Goal: Information Seeking & Learning: Learn about a topic

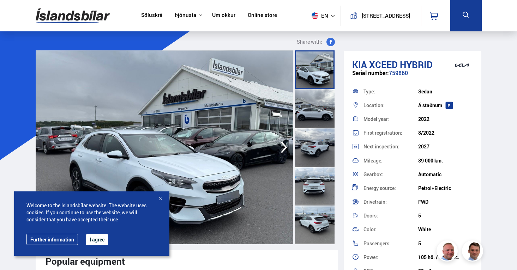
click at [248, 14] on link "Online store" at bounding box center [262, 15] width 29 height 7
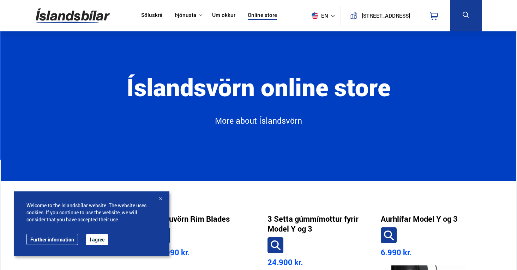
click at [162, 197] on div at bounding box center [160, 199] width 7 height 7
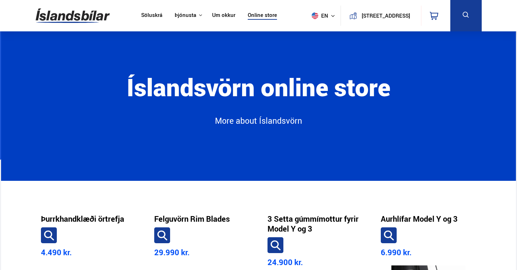
click at [142, 16] on link "Söluskrá" at bounding box center [151, 15] width 21 height 7
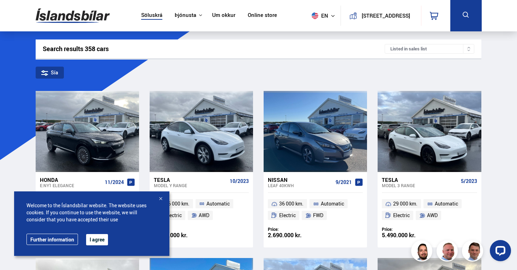
click at [160, 199] on div at bounding box center [160, 199] width 7 height 7
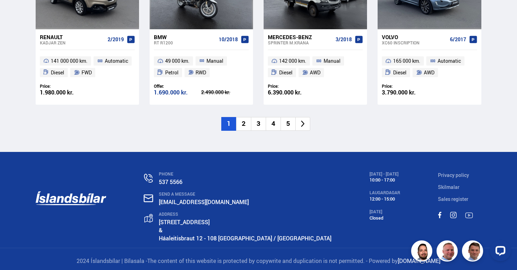
scroll to position [979, 0]
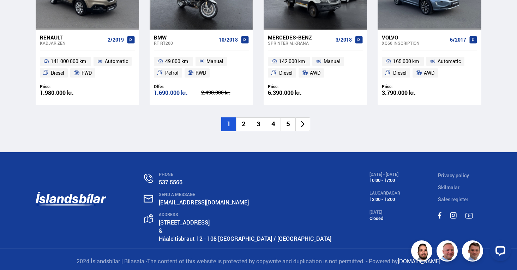
click at [247, 119] on li "2" at bounding box center [243, 124] width 15 height 14
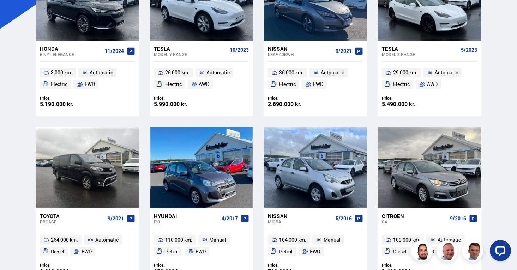
scroll to position [0, 0]
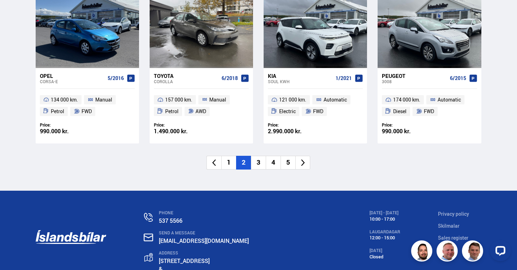
scroll to position [1016, 0]
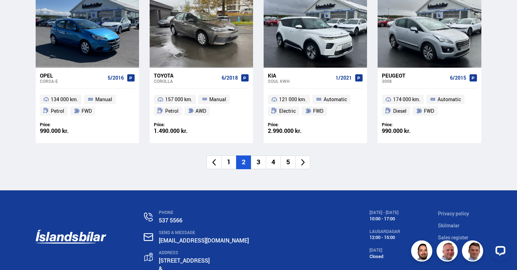
click at [256, 158] on li "3" at bounding box center [258, 163] width 15 height 14
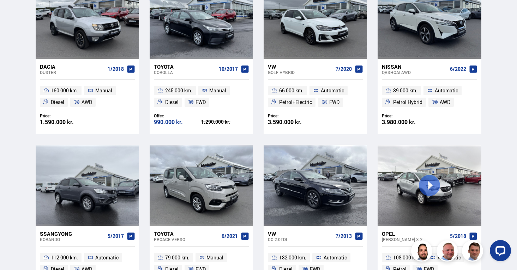
scroll to position [0, 0]
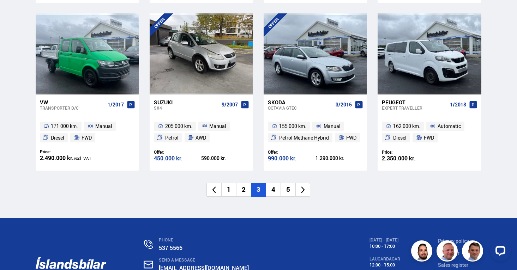
scroll to position [990, 0]
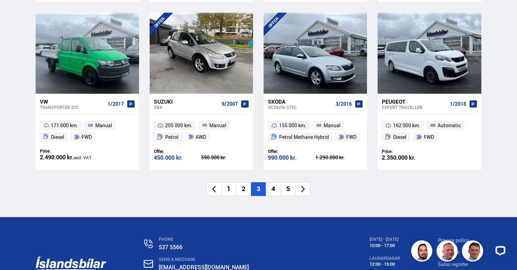
click at [272, 186] on li "4" at bounding box center [273, 189] width 15 height 14
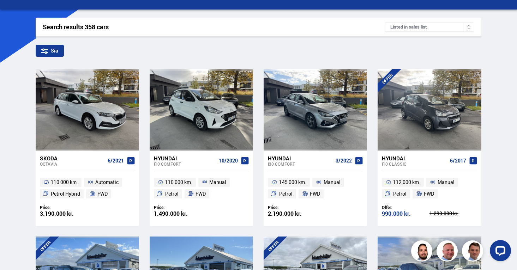
scroll to position [0, 0]
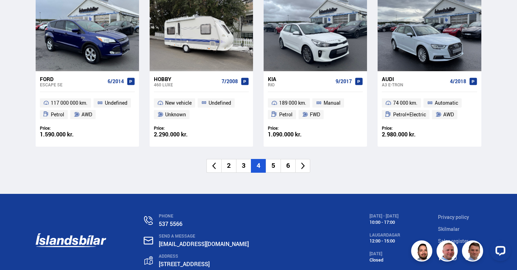
scroll to position [1013, 0]
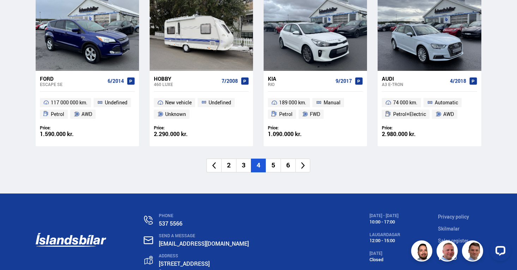
click at [300, 162] on icon at bounding box center [303, 166] width 8 height 8
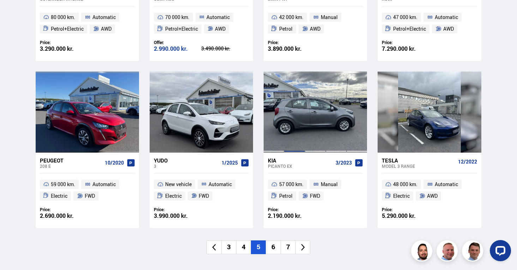
scroll to position [933, 0]
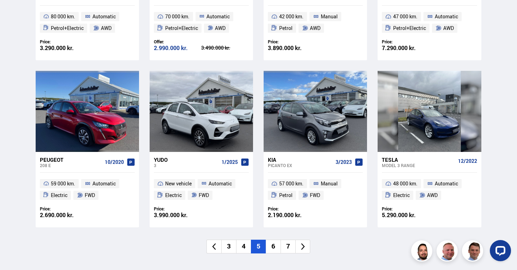
click at [274, 243] on li "6" at bounding box center [273, 247] width 15 height 14
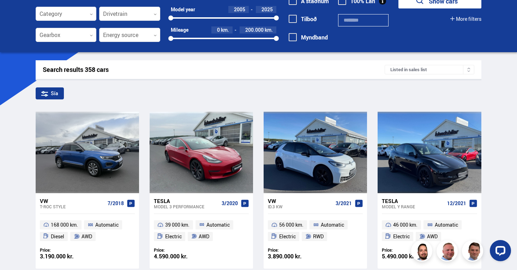
scroll to position [0, 0]
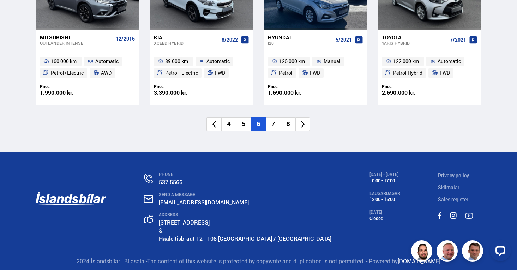
scroll to position [1055, 0]
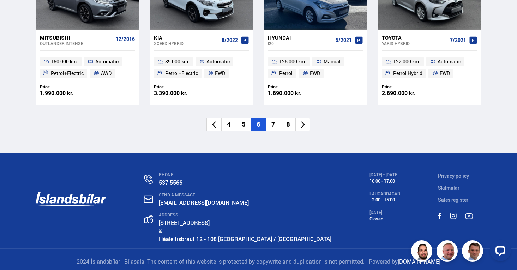
click at [275, 120] on li "7" at bounding box center [273, 125] width 15 height 14
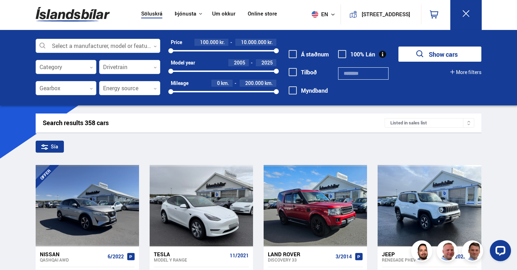
scroll to position [0, 0]
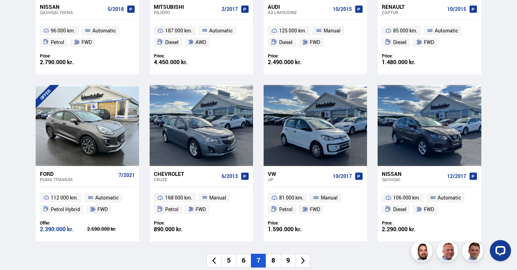
scroll to position [919, 0]
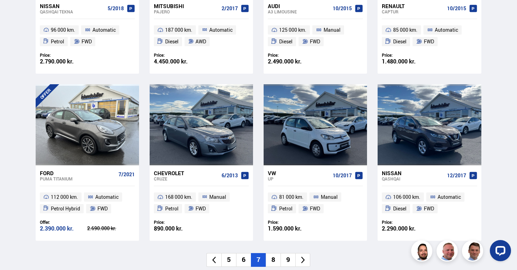
click at [275, 253] on li "8" at bounding box center [273, 260] width 15 height 14
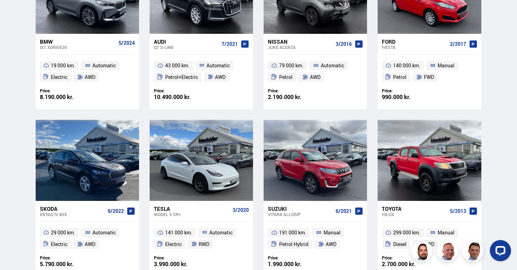
scroll to position [0, 0]
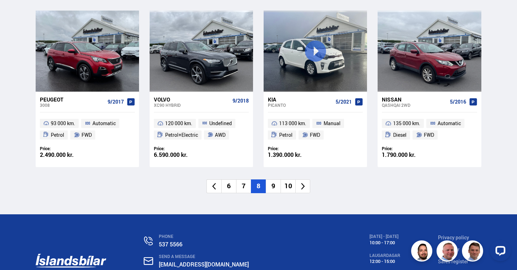
scroll to position [994, 0]
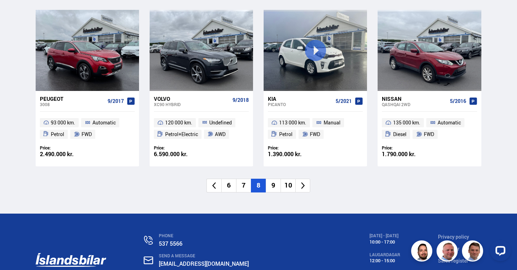
click at [272, 181] on li "9" at bounding box center [273, 186] width 15 height 14
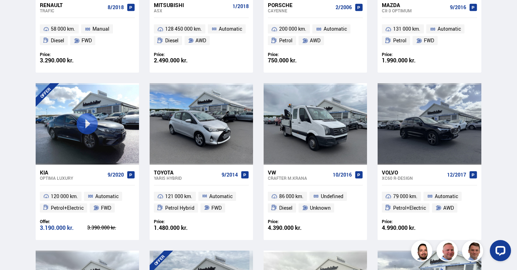
scroll to position [753, 0]
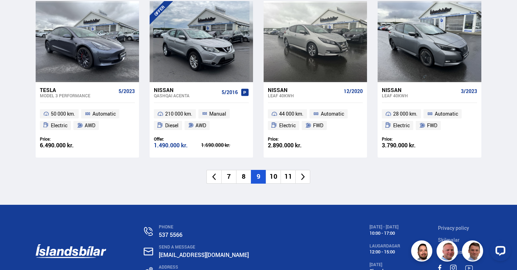
click at [273, 173] on li "10" at bounding box center [273, 177] width 15 height 14
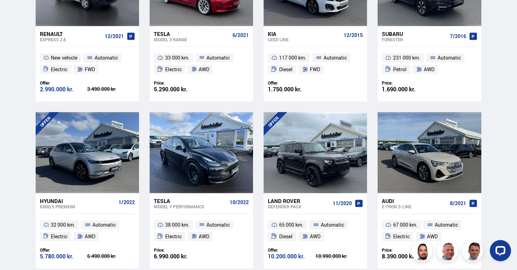
scroll to position [0, 0]
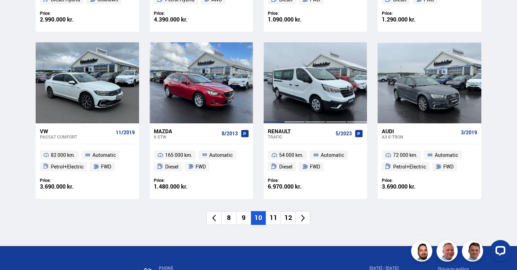
scroll to position [961, 0]
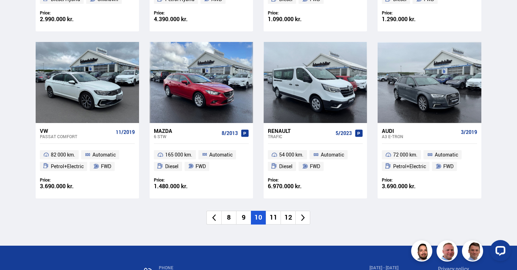
click at [274, 213] on li "11" at bounding box center [273, 218] width 15 height 14
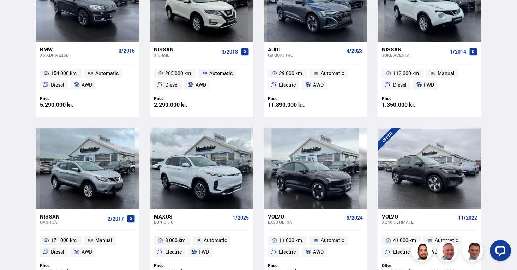
scroll to position [0, 0]
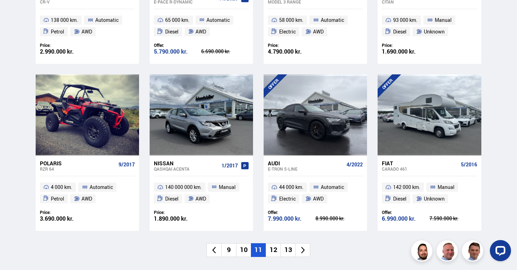
scroll to position [932, 0]
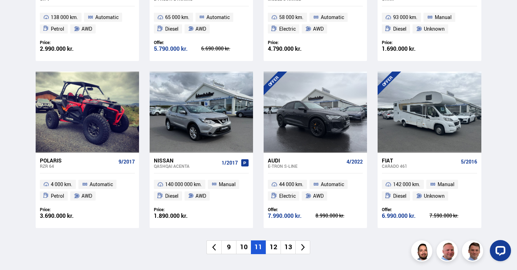
click at [273, 243] on li "12" at bounding box center [273, 248] width 15 height 14
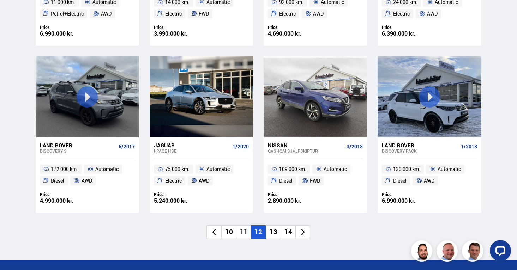
scroll to position [947, 0]
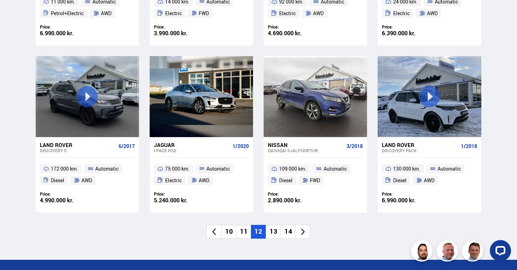
click at [274, 226] on li "13" at bounding box center [273, 232] width 15 height 14
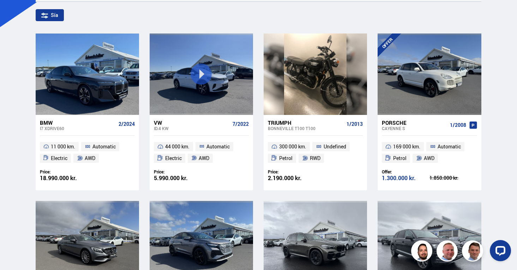
scroll to position [0, 0]
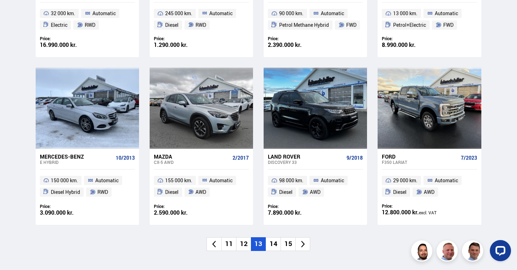
scroll to position [937, 0]
click at [274, 238] on li "14" at bounding box center [273, 244] width 15 height 14
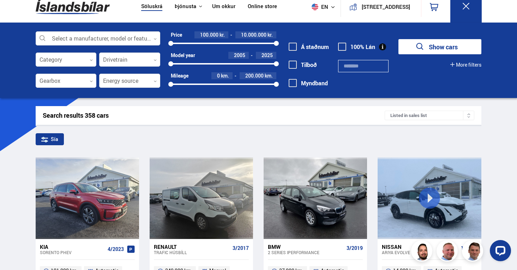
scroll to position [0, 0]
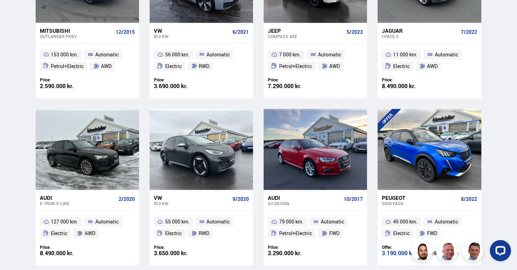
scroll to position [393, 0]
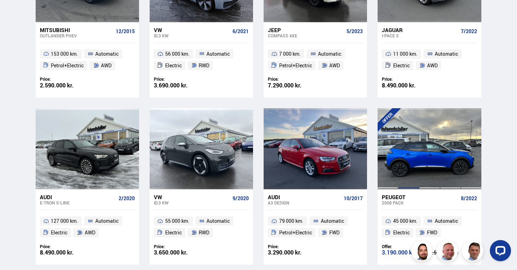
click at [413, 149] on div at bounding box center [408, 148] width 21 height 81
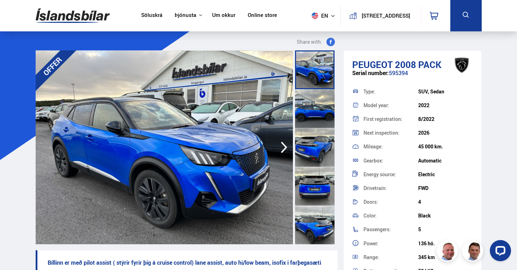
click at [282, 151] on icon "button" at bounding box center [284, 148] width 6 height 12
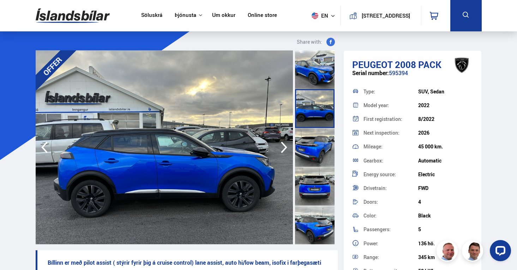
click at [282, 151] on icon "button" at bounding box center [284, 148] width 6 height 12
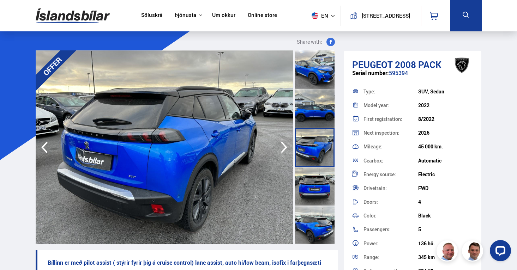
click at [282, 151] on icon "button" at bounding box center [284, 148] width 6 height 12
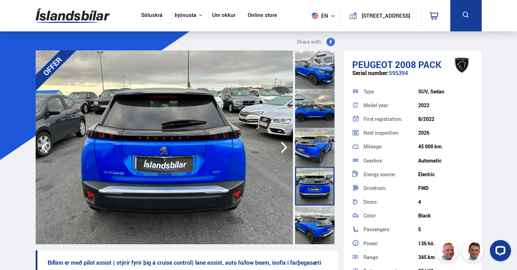
click at [282, 151] on icon "button" at bounding box center [284, 148] width 6 height 12
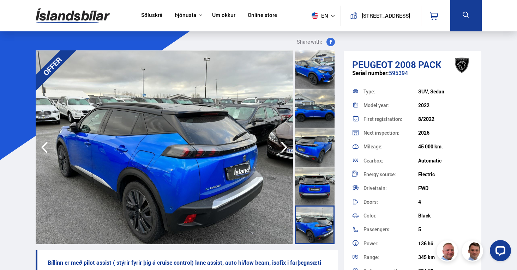
click at [282, 151] on icon "button" at bounding box center [284, 148] width 6 height 12
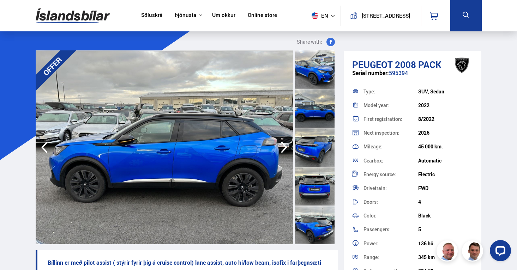
click at [282, 151] on icon "button" at bounding box center [284, 147] width 14 height 17
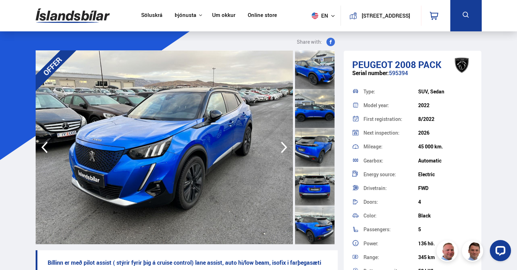
click at [282, 151] on icon "button" at bounding box center [284, 147] width 14 height 17
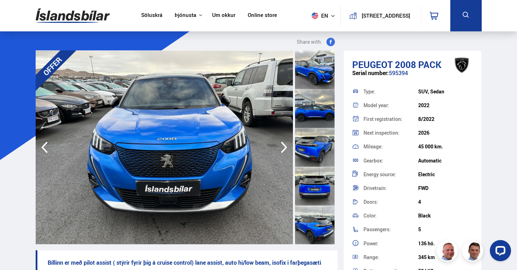
click at [282, 151] on icon "button" at bounding box center [284, 147] width 14 height 17
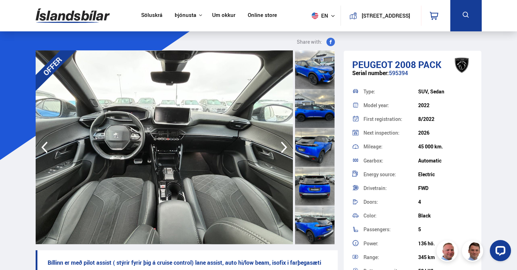
click at [282, 151] on icon "button" at bounding box center [284, 147] width 14 height 17
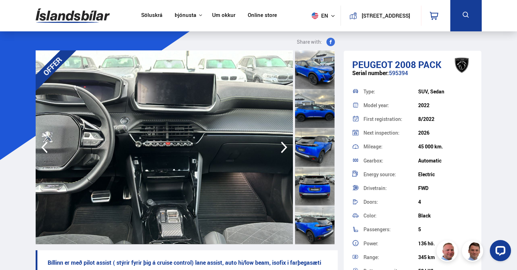
click at [282, 151] on icon "button" at bounding box center [284, 147] width 14 height 17
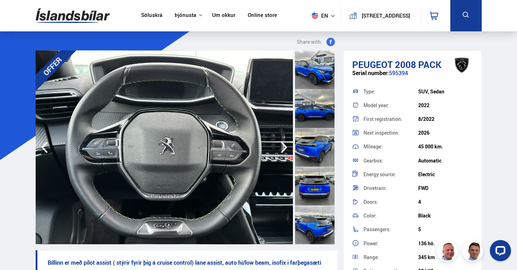
click at [282, 151] on icon "button" at bounding box center [284, 147] width 14 height 17
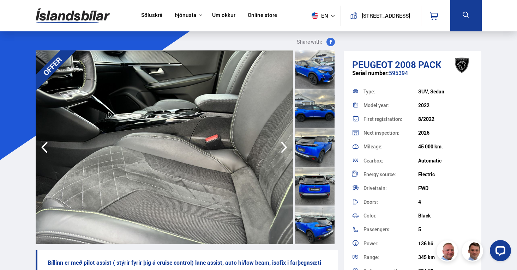
click at [282, 151] on icon "button" at bounding box center [284, 147] width 14 height 17
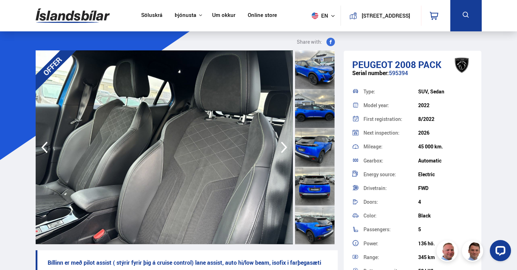
click at [282, 151] on icon "button" at bounding box center [284, 147] width 14 height 17
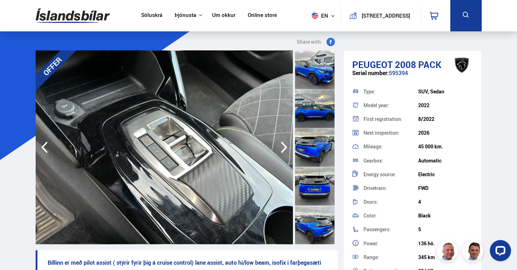
click at [282, 151] on icon "button" at bounding box center [284, 147] width 14 height 17
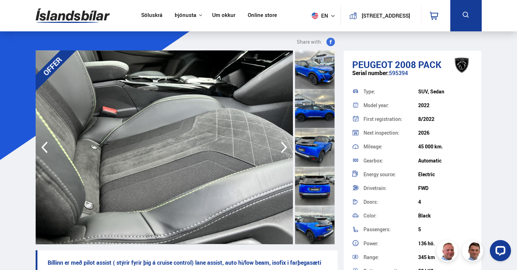
click at [282, 151] on icon "button" at bounding box center [284, 147] width 14 height 17
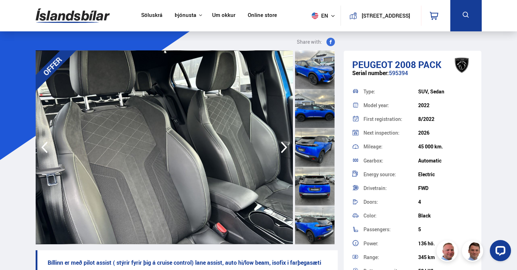
click at [282, 151] on icon "button" at bounding box center [284, 147] width 14 height 17
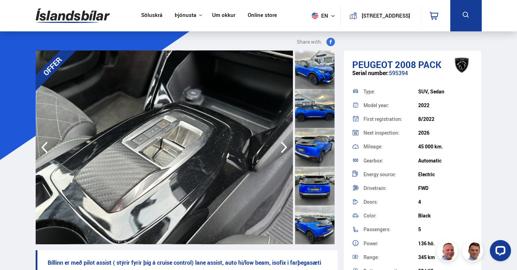
click at [282, 151] on icon "button" at bounding box center [284, 147] width 14 height 17
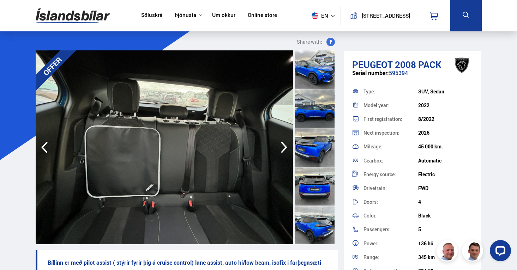
click at [282, 151] on icon "button" at bounding box center [284, 147] width 14 height 17
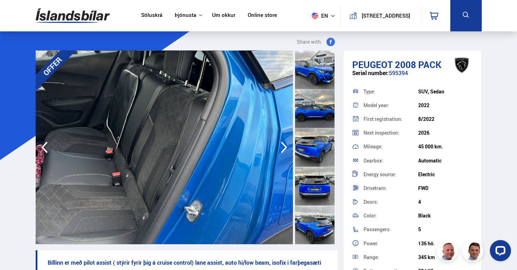
click at [282, 151] on icon "button" at bounding box center [284, 147] width 14 height 17
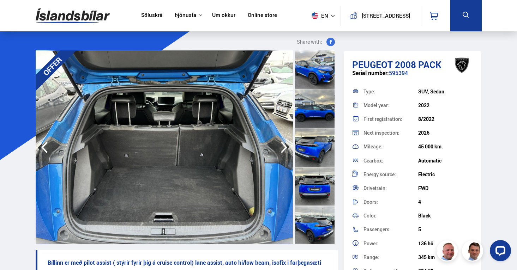
click at [282, 151] on icon "button" at bounding box center [284, 147] width 14 height 17
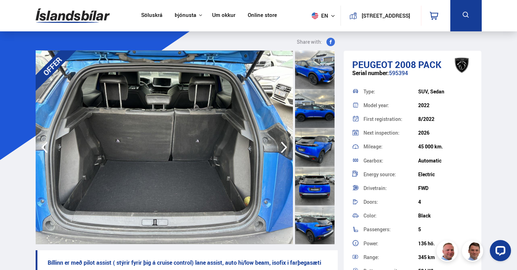
click at [282, 151] on icon "button" at bounding box center [284, 147] width 14 height 17
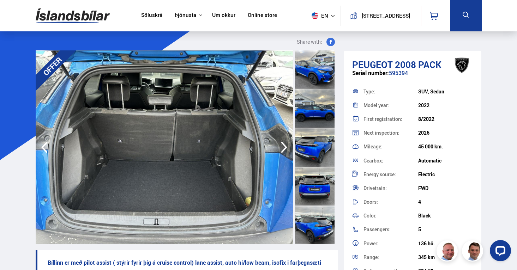
click at [282, 151] on icon "button" at bounding box center [284, 147] width 14 height 17
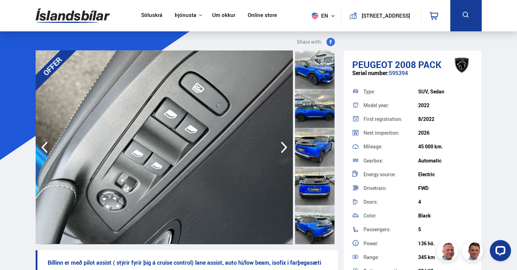
click at [282, 151] on icon "button" at bounding box center [284, 147] width 14 height 17
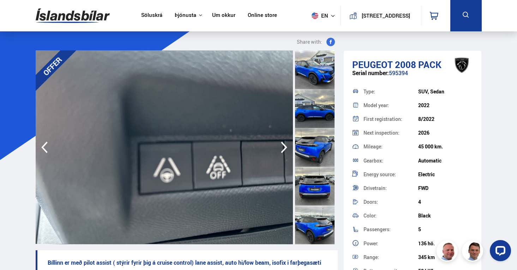
click at [282, 151] on icon "button" at bounding box center [284, 147] width 14 height 17
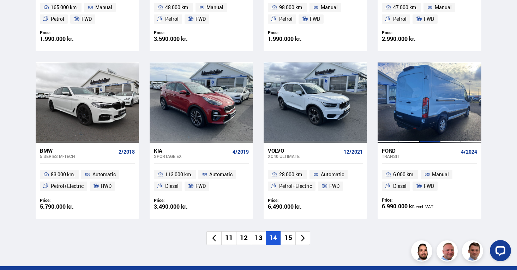
scroll to position [945, 0]
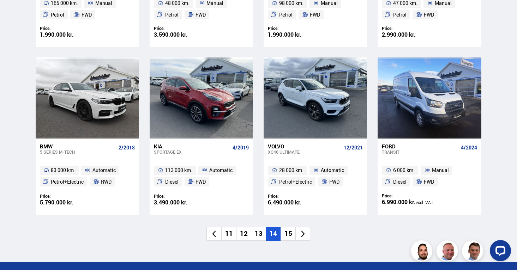
click at [291, 227] on li "15" at bounding box center [287, 234] width 15 height 14
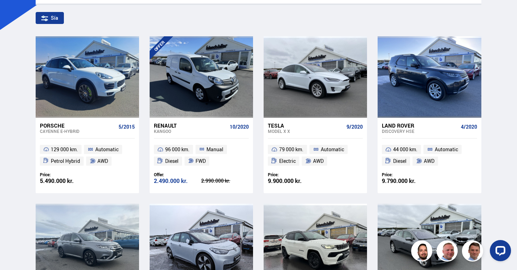
scroll to position [0, 0]
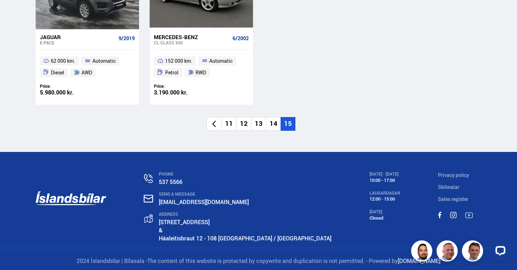
scroll to position [1060, 0]
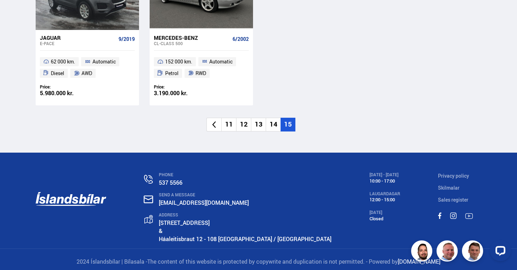
click at [273, 121] on li "14" at bounding box center [273, 125] width 15 height 14
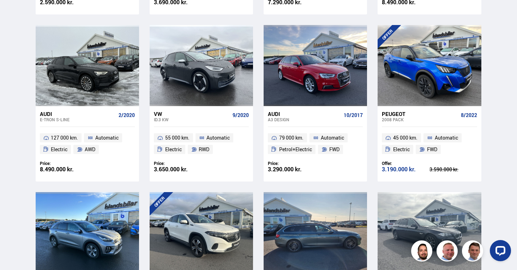
scroll to position [475, 0]
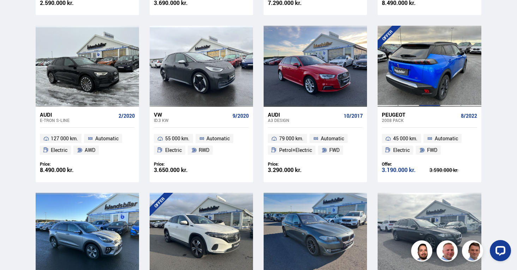
click at [422, 70] on div at bounding box center [429, 66] width 21 height 81
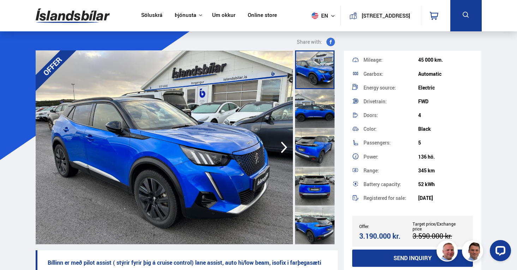
scroll to position [93, 0]
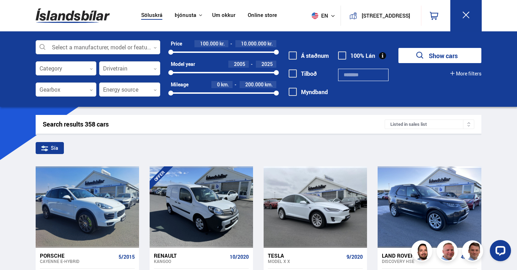
scroll to position [0, 0]
